Goal: Check status

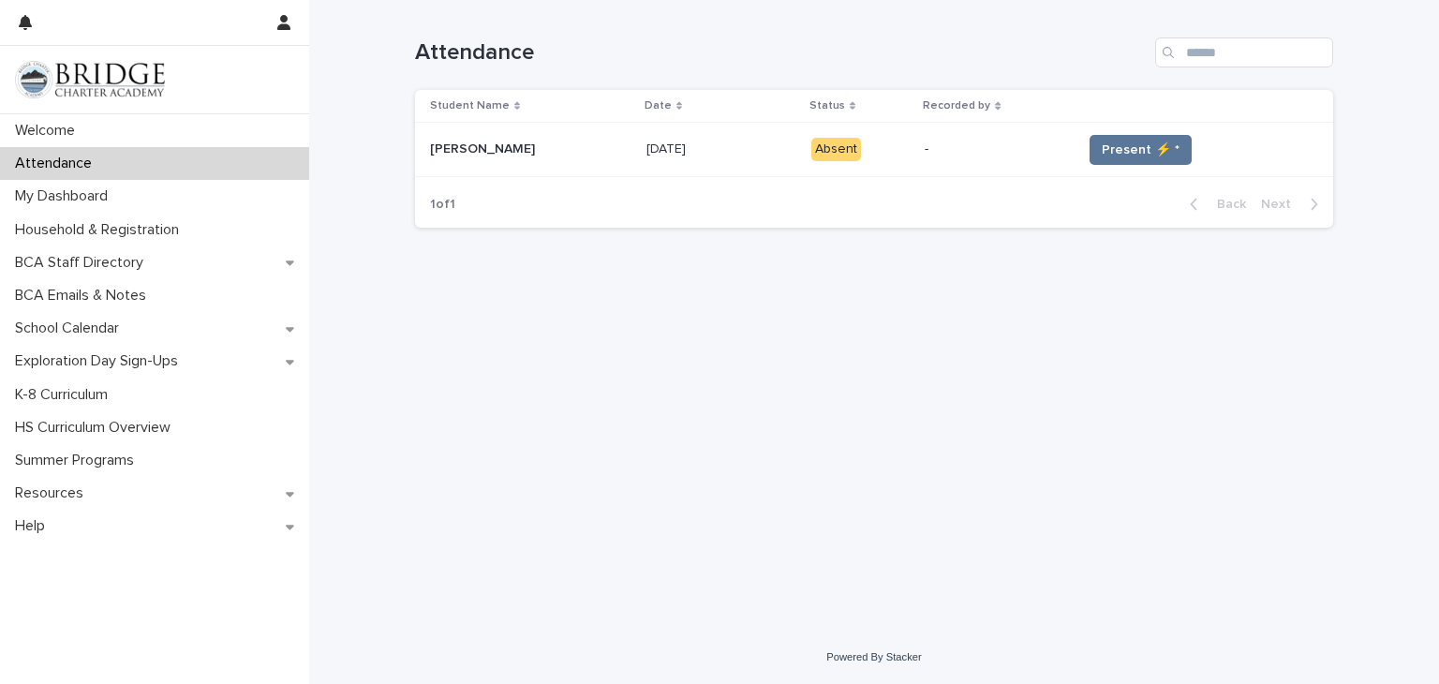
click at [1151, 166] on td "Present ⚡ *" at bounding box center [1204, 150] width 259 height 54
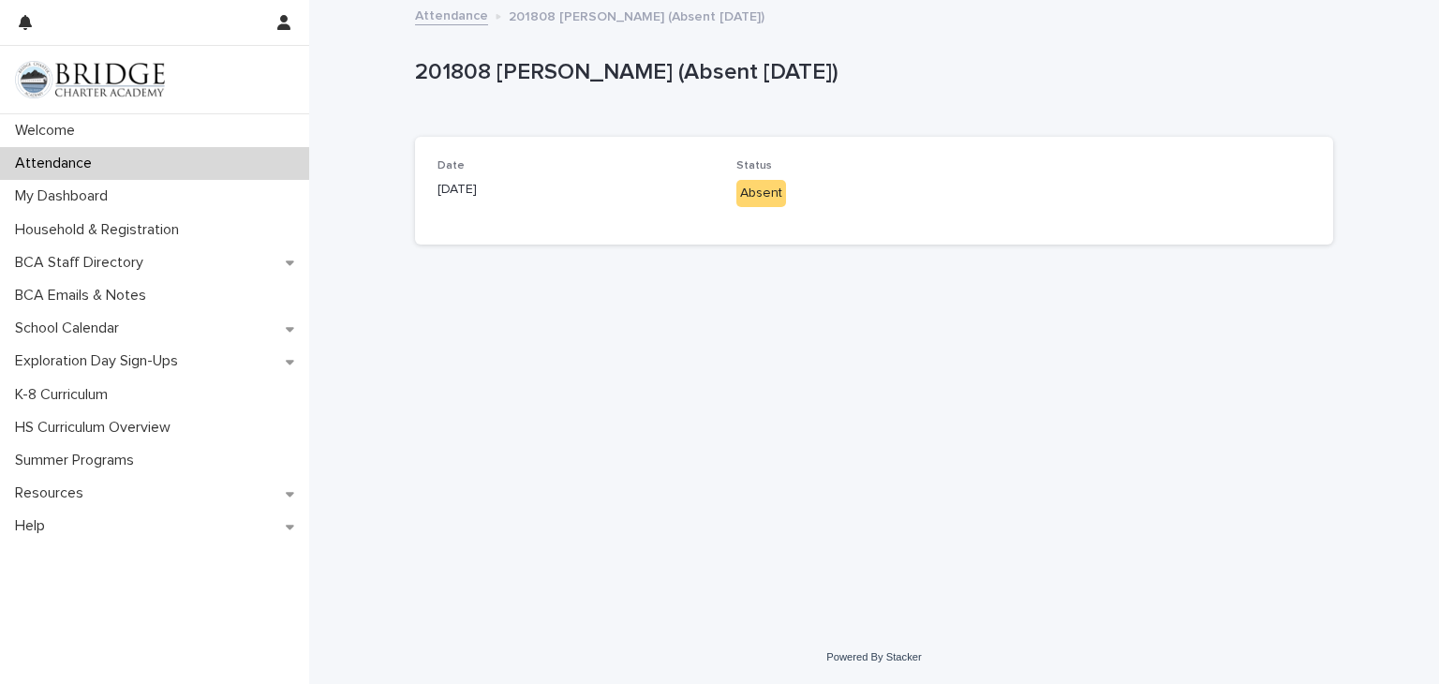
click at [1090, 177] on div "Date 10/13/2025 Status Absent" at bounding box center [874, 190] width 873 height 63
click at [649, 137] on div "Date 10/13/2025 Status Absent" at bounding box center [874, 191] width 918 height 108
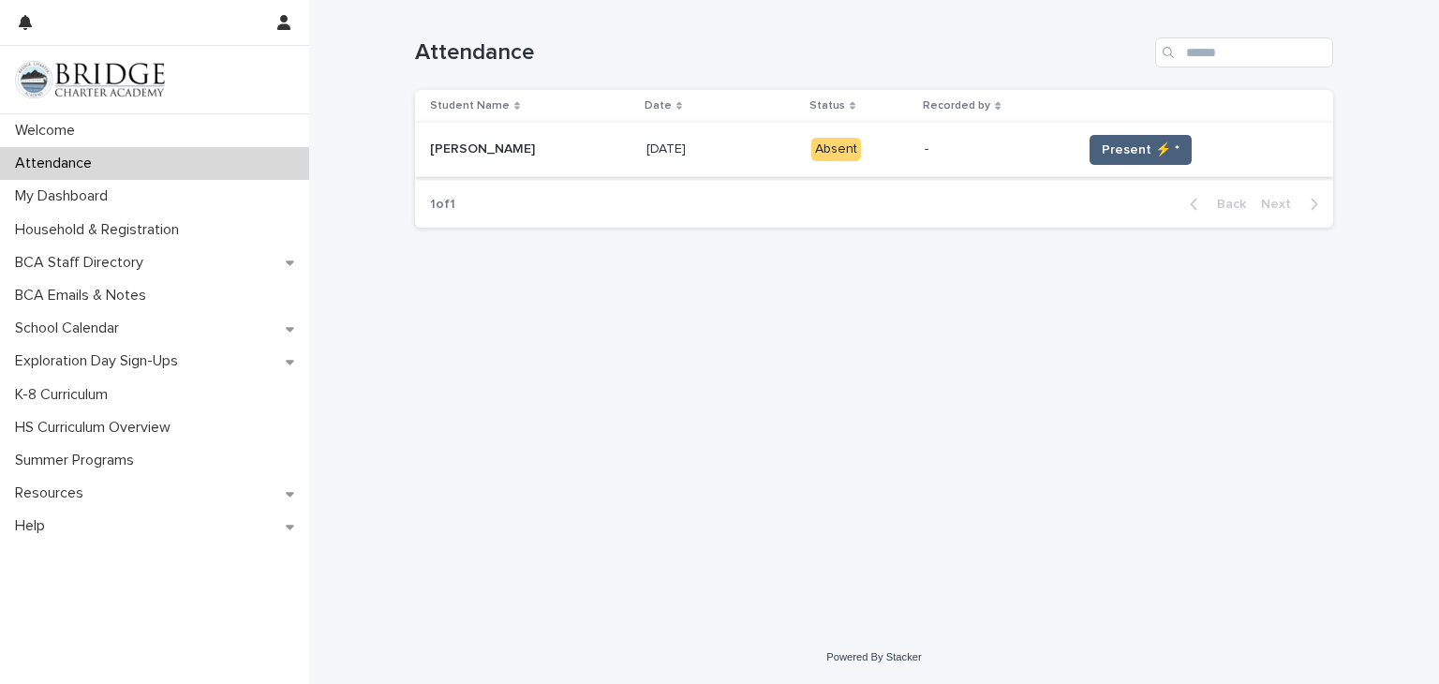
click at [1151, 150] on span "Present ⚡ *" at bounding box center [1141, 150] width 78 height 19
